Goal: Check status: Check status

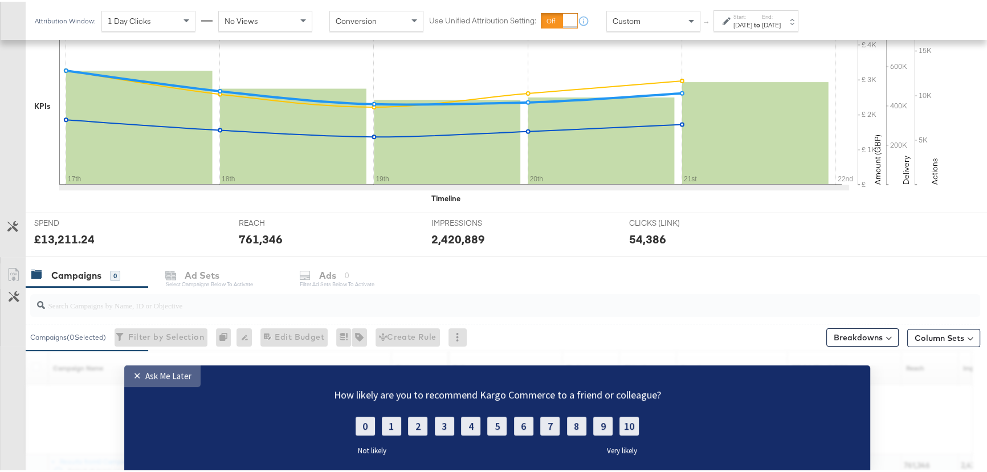
scroll to position [358, 0]
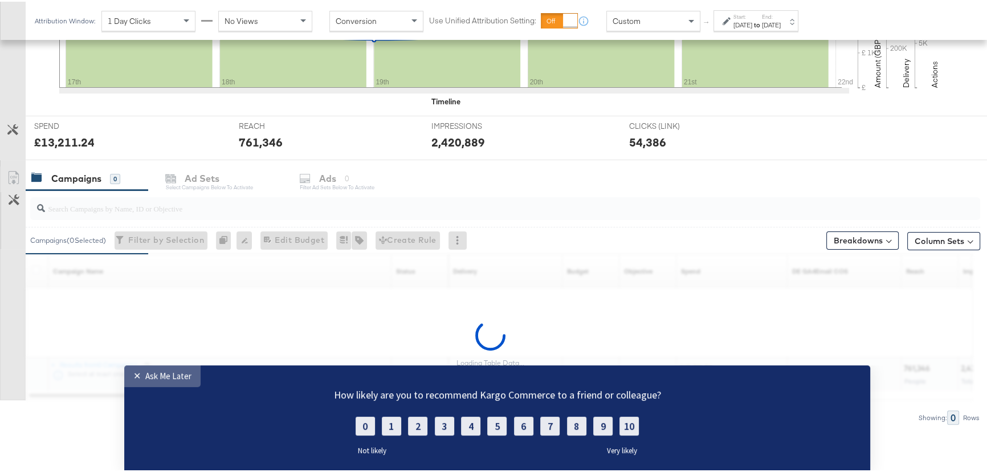
click at [140, 377] on div "✕" at bounding box center [139, 375] width 12 height 11
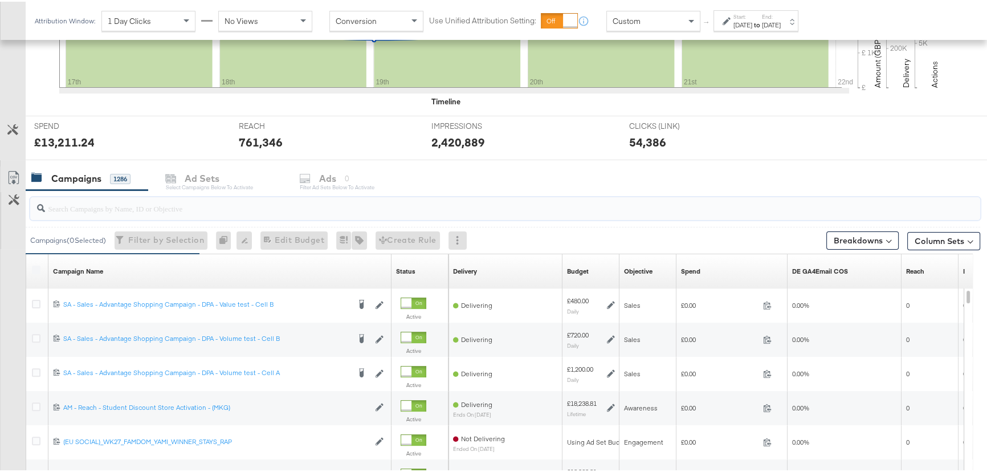
click at [136, 209] on input "search" at bounding box center [469, 202] width 849 height 22
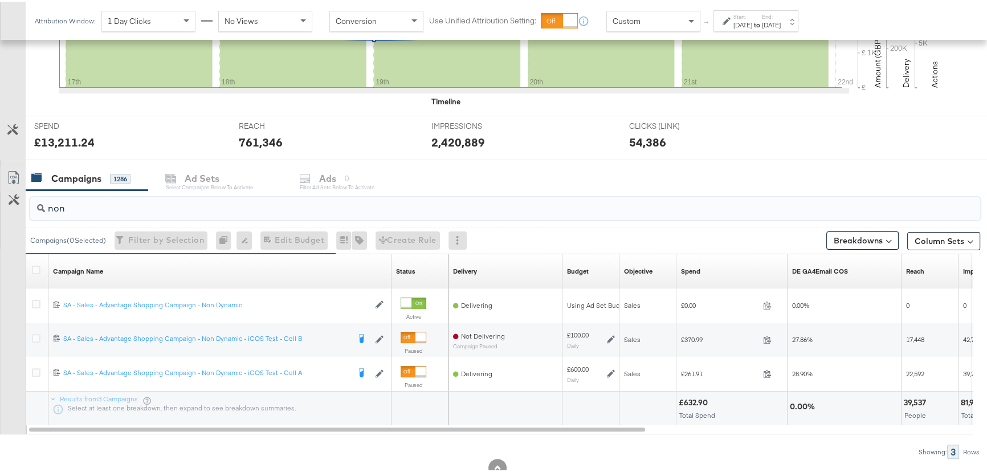
type input "non"
click at [762, 23] on strong "to" at bounding box center [757, 23] width 10 height 9
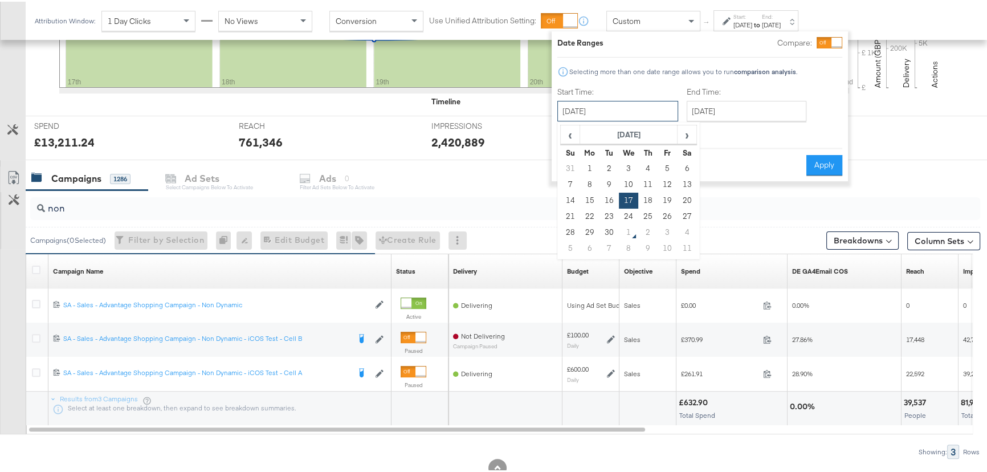
click at [613, 99] on input "[DATE]" at bounding box center [617, 109] width 121 height 21
click at [564, 229] on td "28" at bounding box center [570, 231] width 19 height 16
type input "[DATE]"
click at [739, 114] on input "[DATE]" at bounding box center [747, 109] width 120 height 21
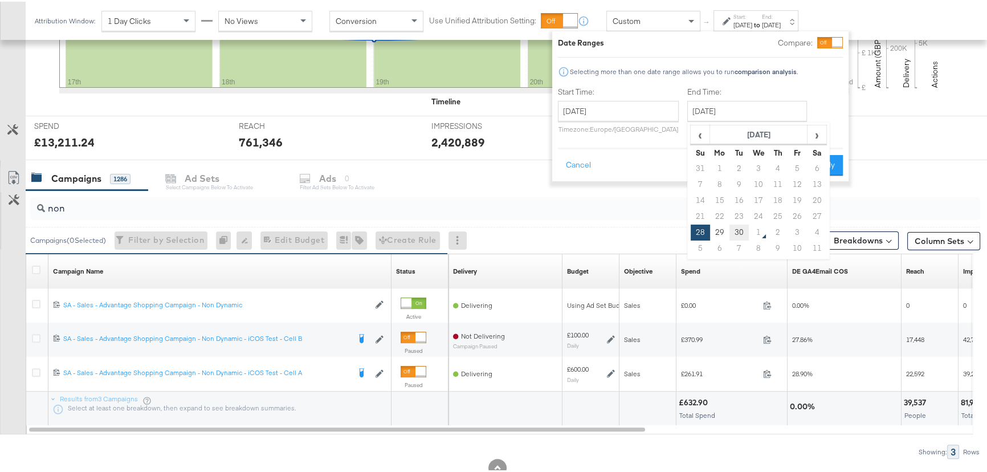
click at [741, 231] on td "30" at bounding box center [739, 231] width 19 height 16
type input "[DATE]"
drag, startPoint x: 808, startPoint y: 156, endPoint x: 912, endPoint y: 210, distance: 117.0
click at [809, 156] on button "Apply" at bounding box center [825, 163] width 36 height 21
